Goal: Information Seeking & Learning: Learn about a topic

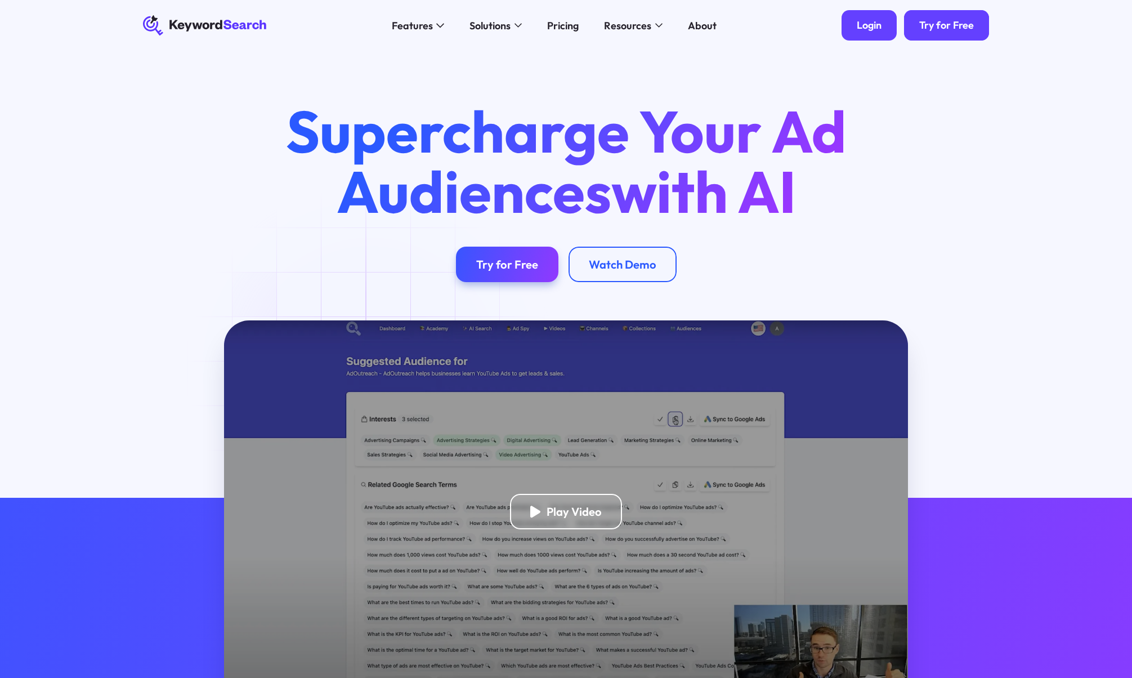
click at [867, 23] on div "Login" at bounding box center [869, 25] width 25 height 13
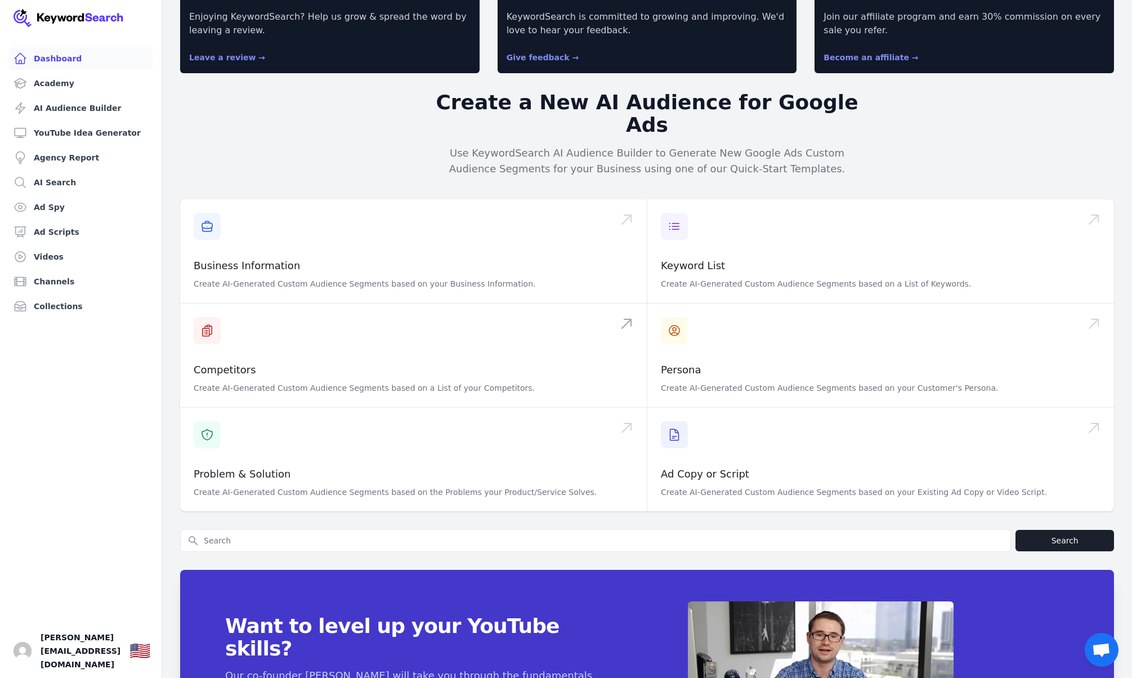
scroll to position [66, 0]
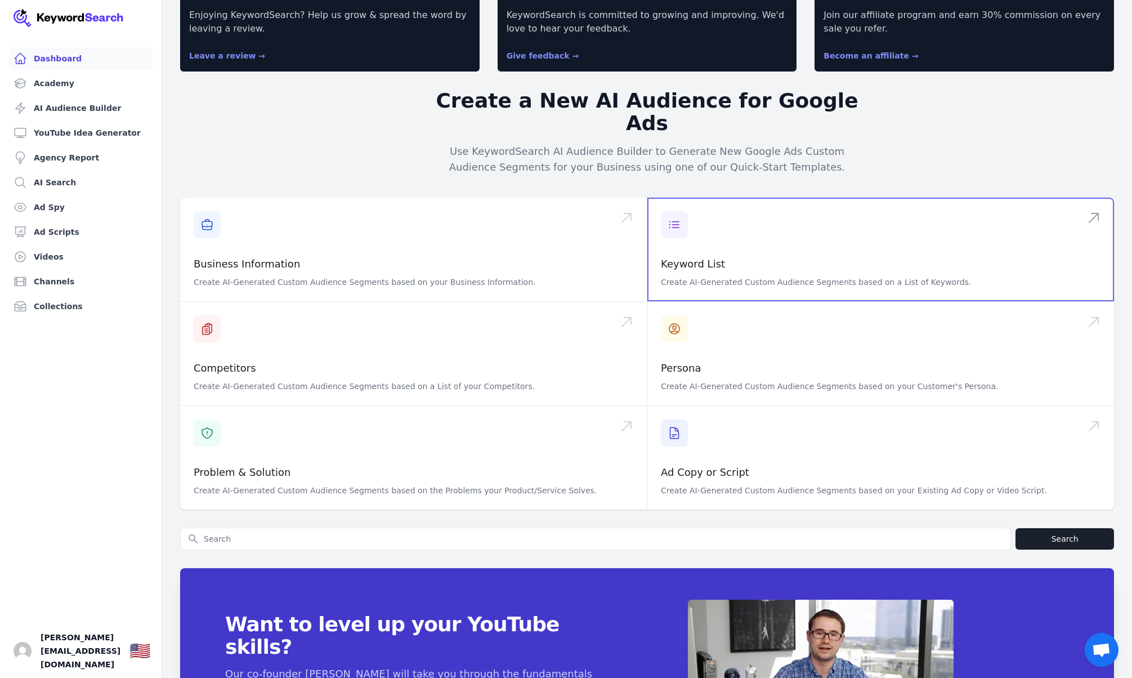
click at [738, 233] on span at bounding box center [880, 250] width 467 height 104
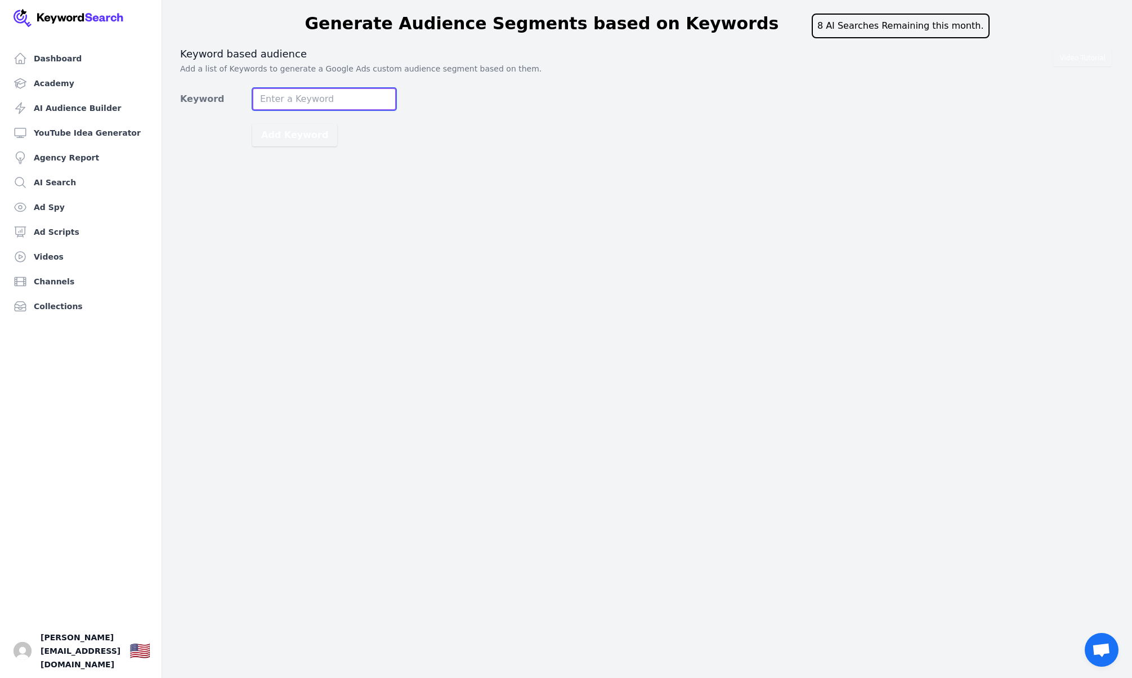
click at [332, 97] on input "Keyword" at bounding box center [324, 99] width 144 height 23
click at [55, 56] on link "Dashboard" at bounding box center [81, 58] width 144 height 23
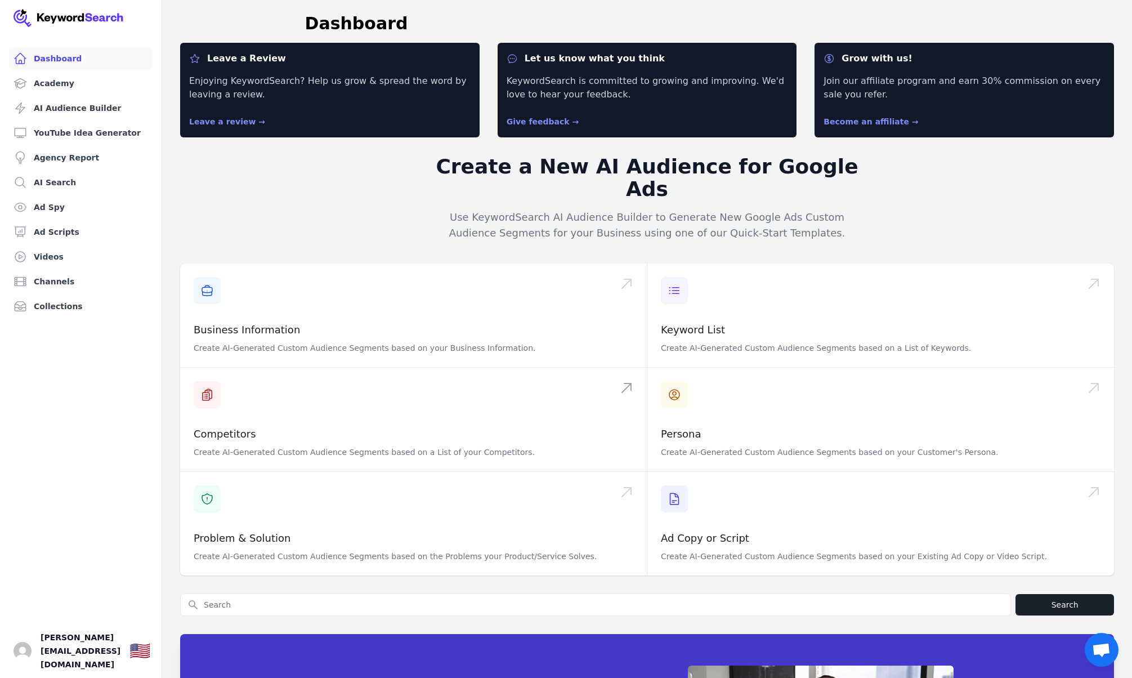
scroll to position [164, 0]
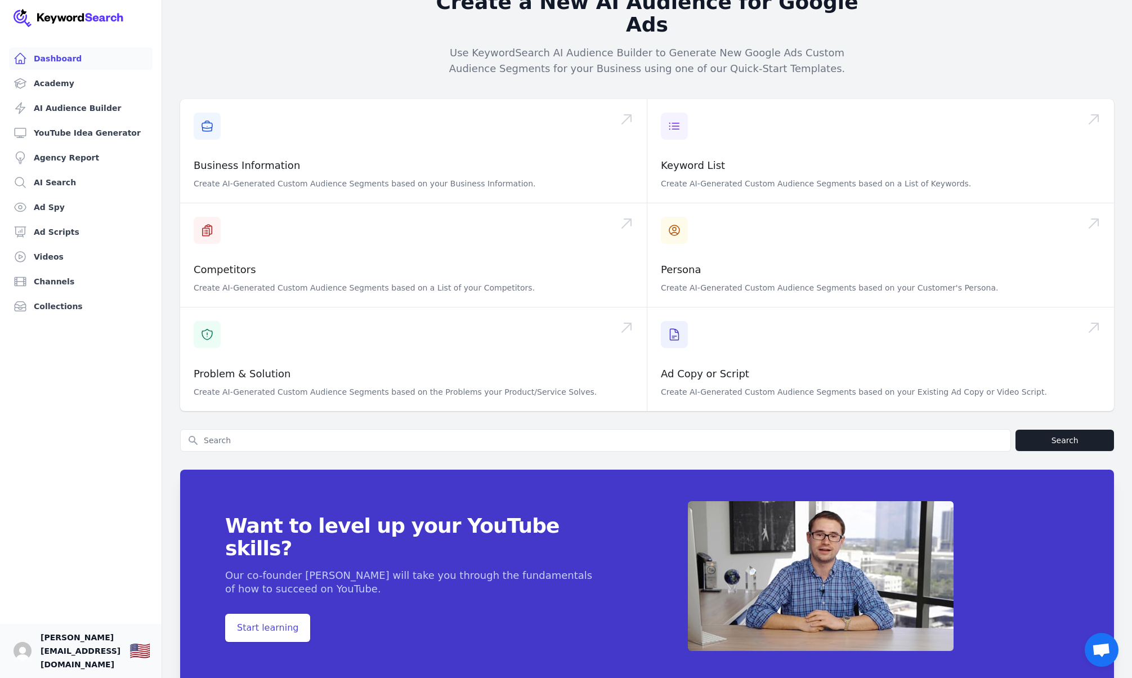
click at [87, 657] on span "[PERSON_NAME][EMAIL_ADDRESS][DOMAIN_NAME]" at bounding box center [81, 650] width 80 height 41
click at [25, 657] on img "Open user button" at bounding box center [23, 651] width 18 height 18
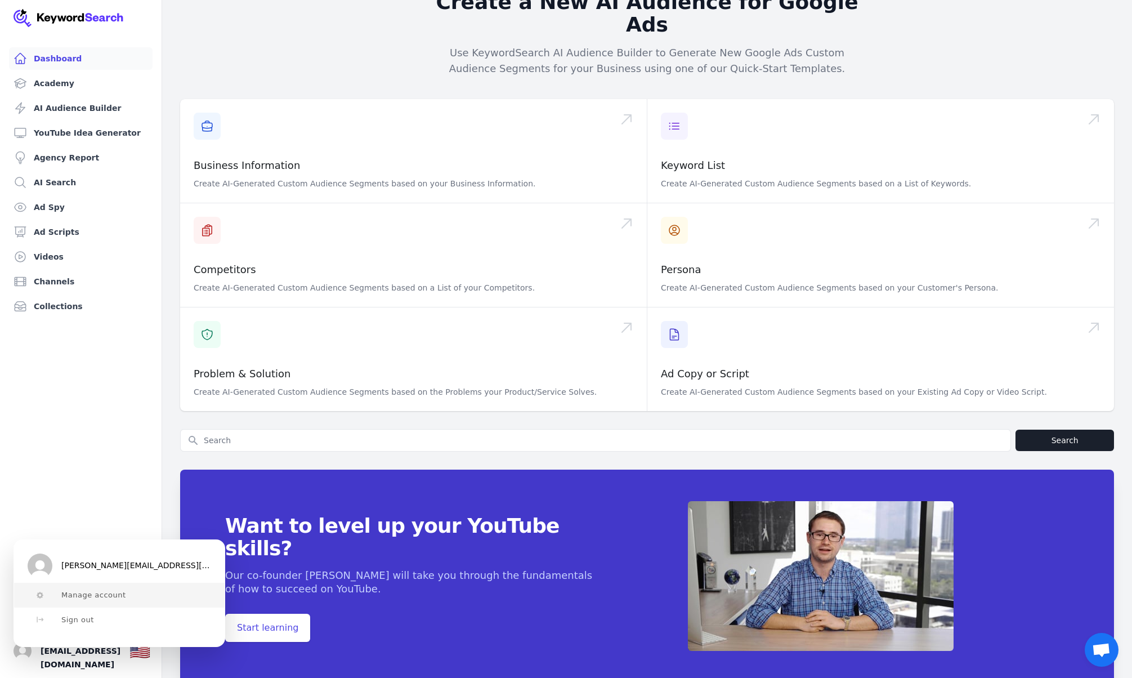
click at [105, 599] on button "Manage account" at bounding box center [119, 595] width 211 height 25
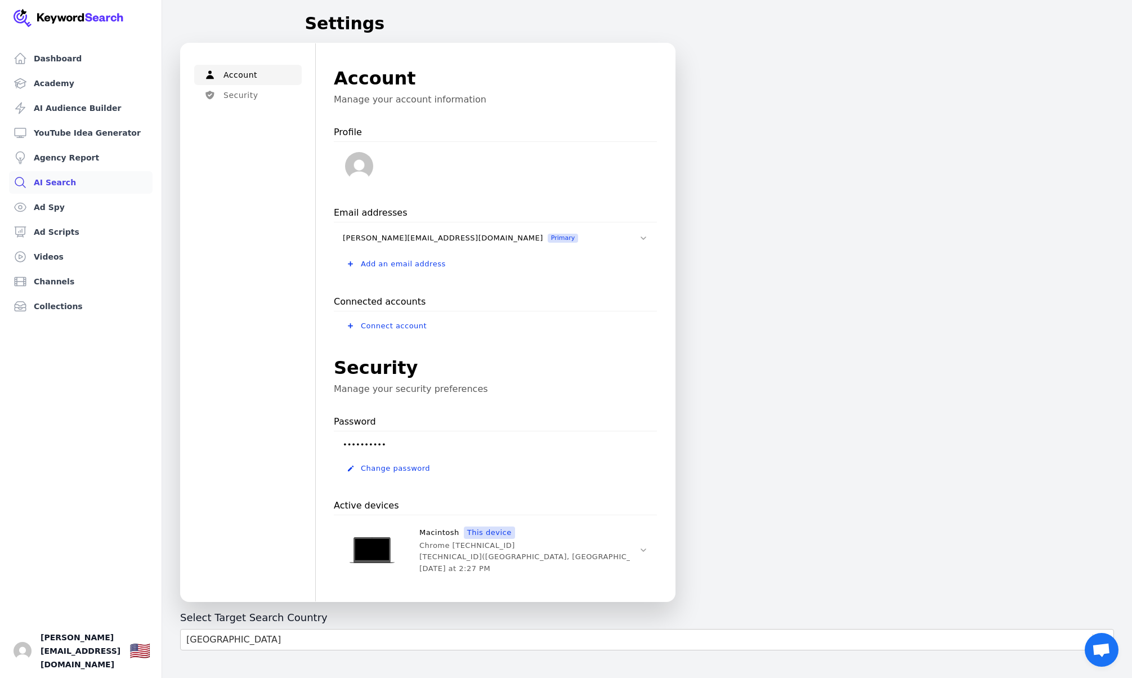
click at [74, 178] on link "AI Search" at bounding box center [81, 182] width 144 height 23
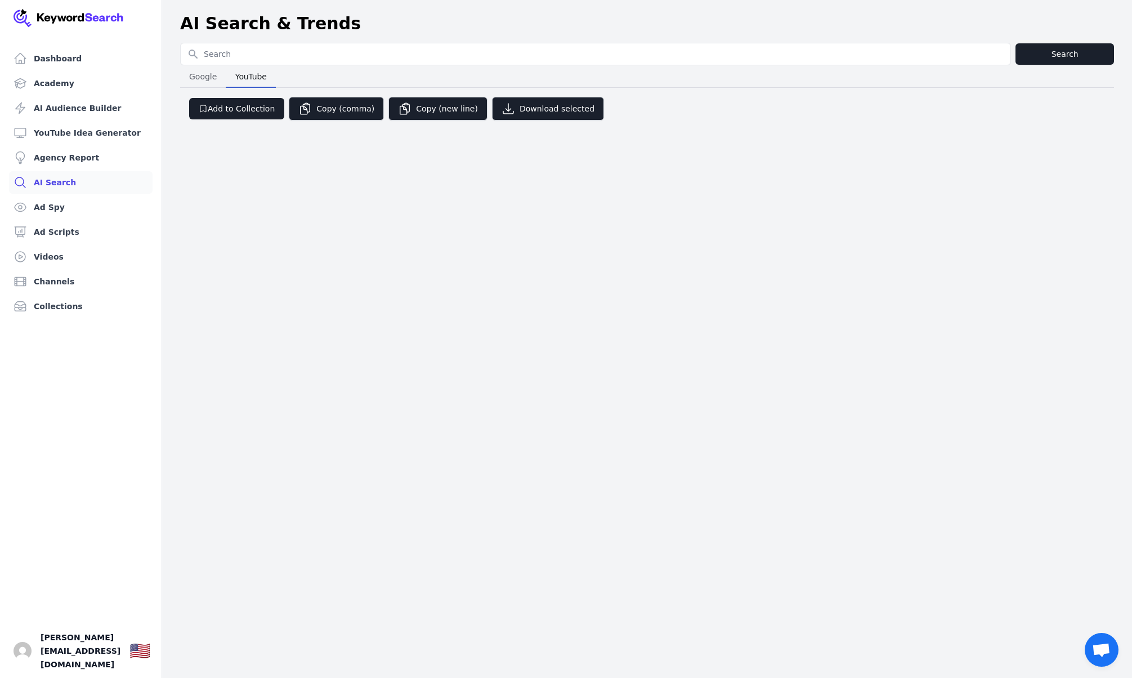
click at [250, 74] on span "YouTube" at bounding box center [251, 77] width 41 height 16
click at [191, 71] on span "Google" at bounding box center [203, 77] width 37 height 16
click at [69, 106] on link "AI Audience Builder" at bounding box center [81, 108] width 144 height 23
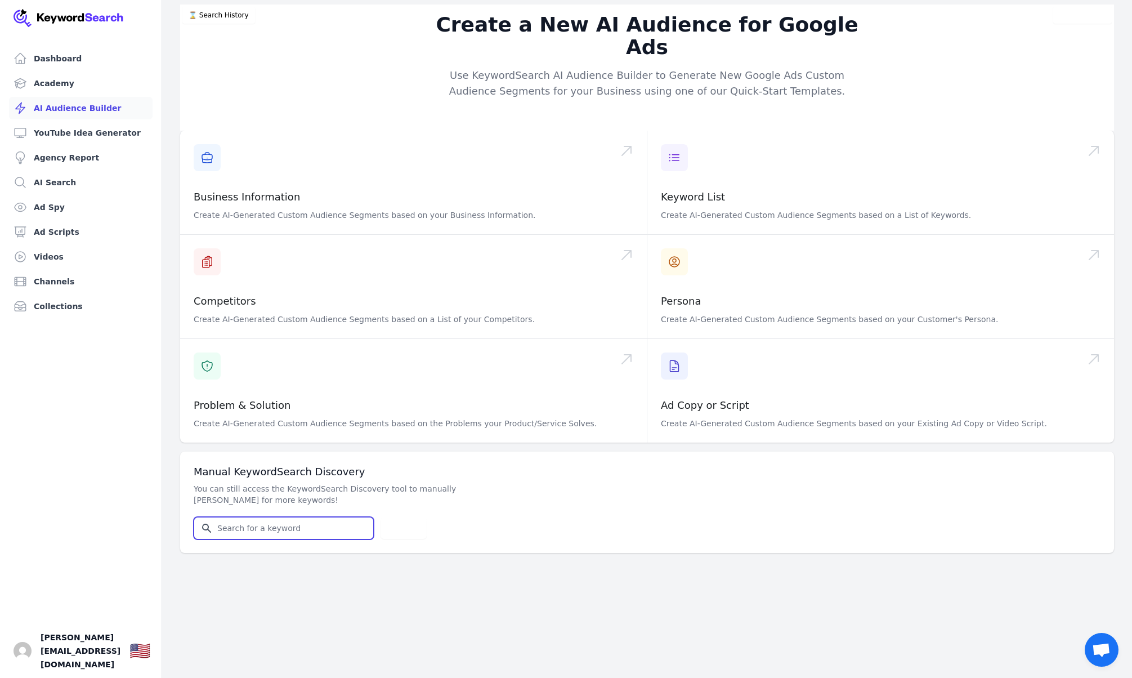
click at [294, 517] on input "Search for YouTube Keywords" at bounding box center [283, 527] width 179 height 21
type input "voice ai agent"
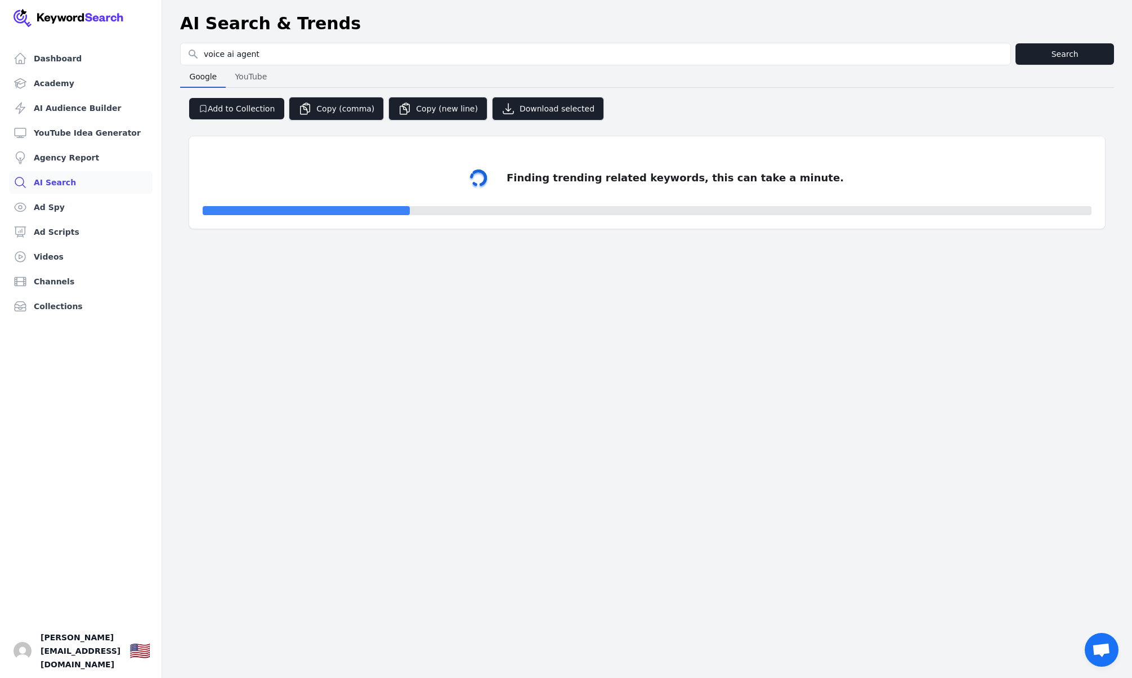
select select "50"
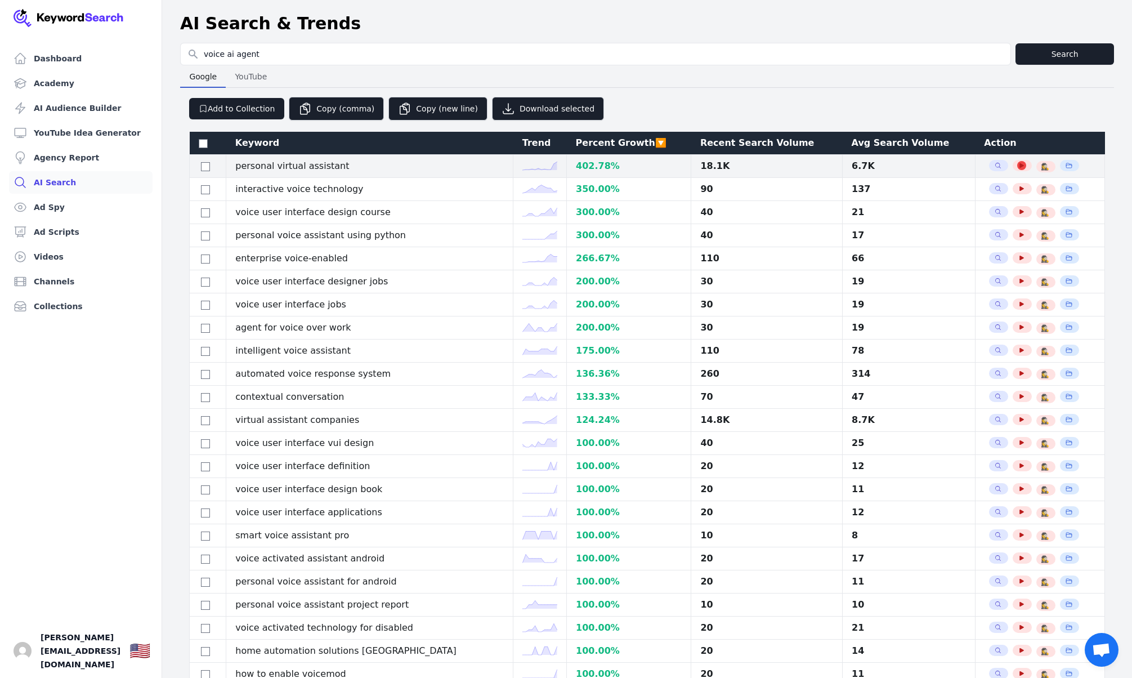
click at [1018, 165] on icon "button" at bounding box center [1021, 165] width 7 height 7
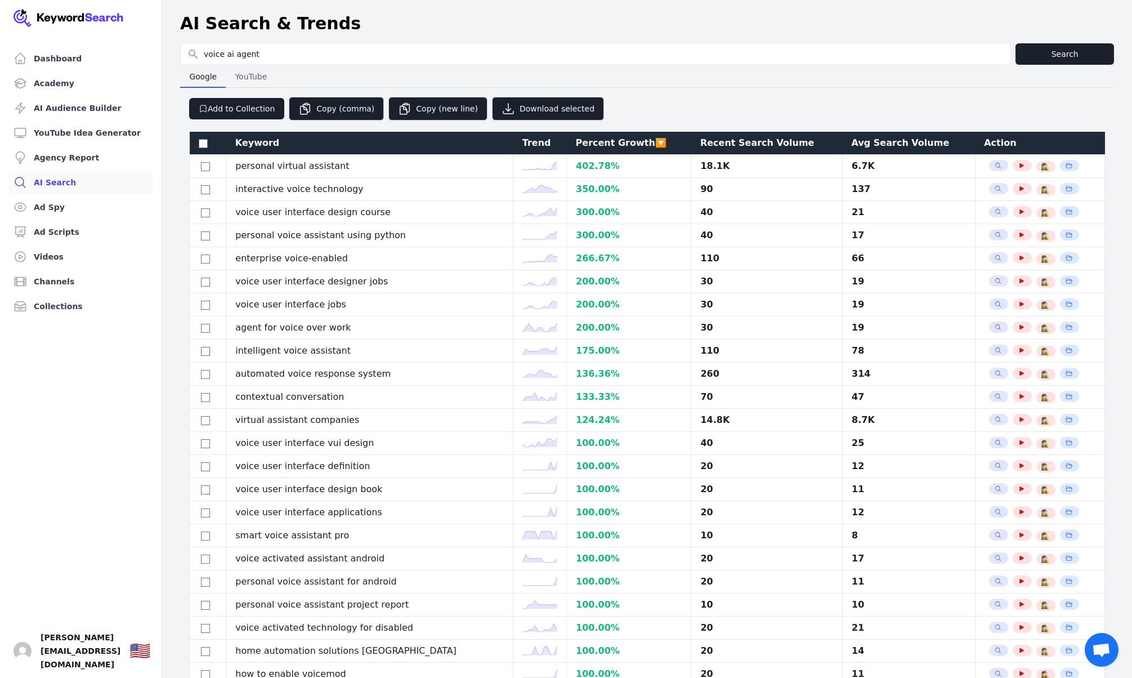
click at [247, 82] on span "YouTube" at bounding box center [250, 77] width 41 height 16
select select "50"
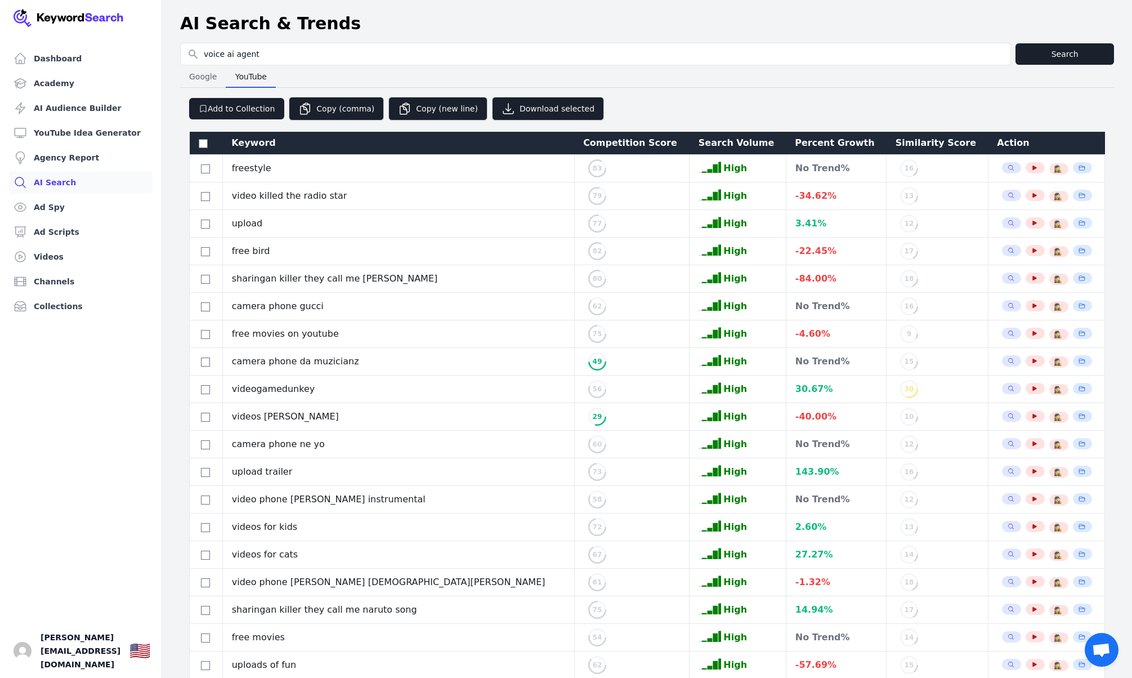
click at [203, 74] on span "Google" at bounding box center [203, 77] width 37 height 16
select select "50"
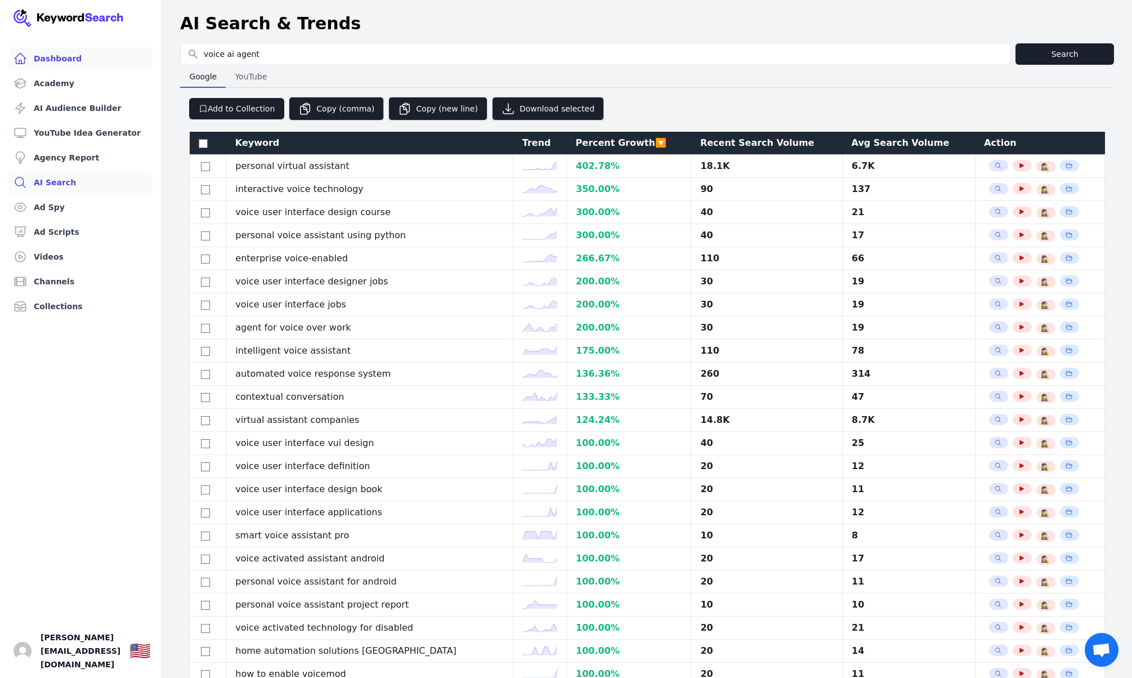
click at [65, 69] on link "Dashboard" at bounding box center [81, 58] width 144 height 23
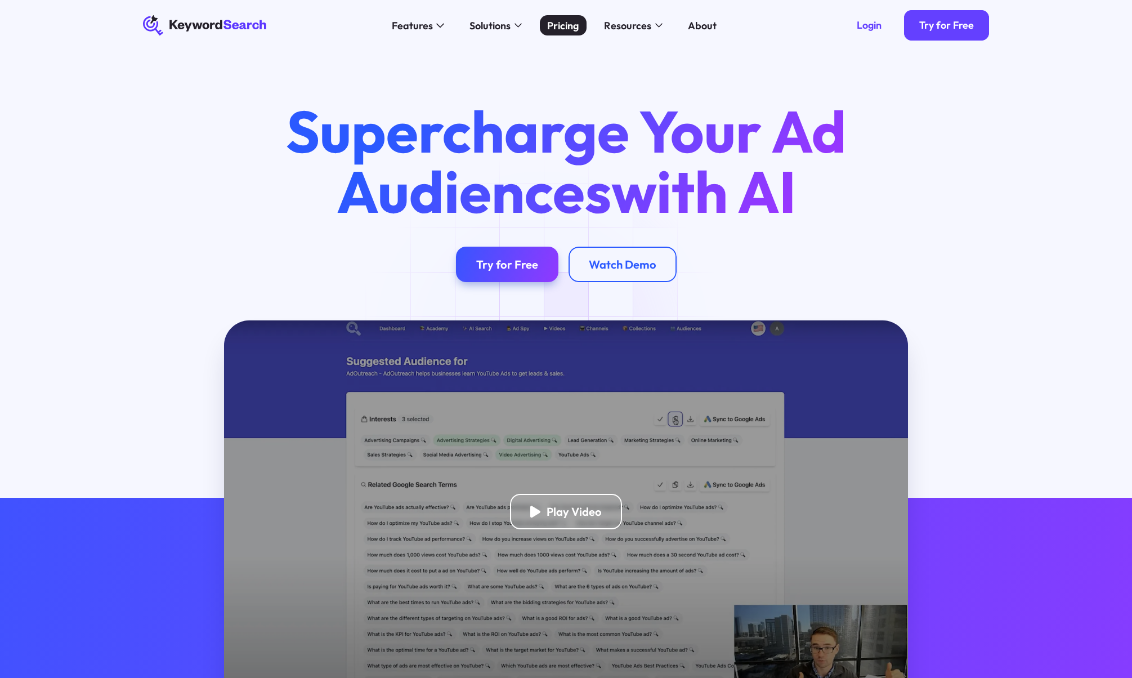
click at [570, 24] on div "Pricing" at bounding box center [563, 25] width 32 height 15
